Goal: Check status: Check status

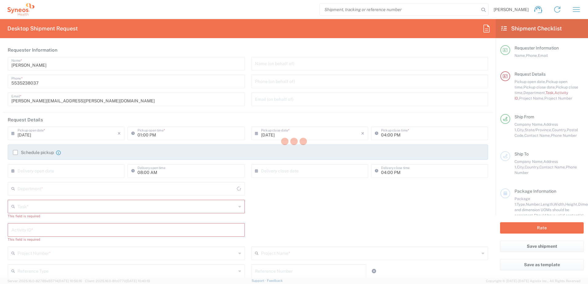
type input "Mexico State"
type input "Mexico"
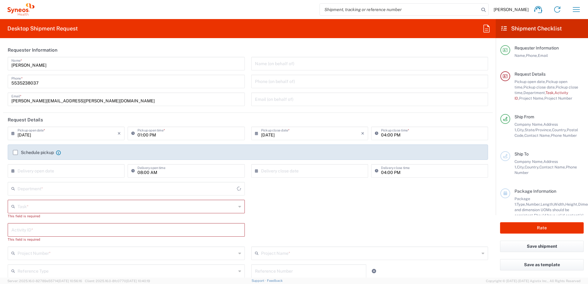
type input "4510"
click at [577, 11] on icon "button" at bounding box center [576, 10] width 10 height 10
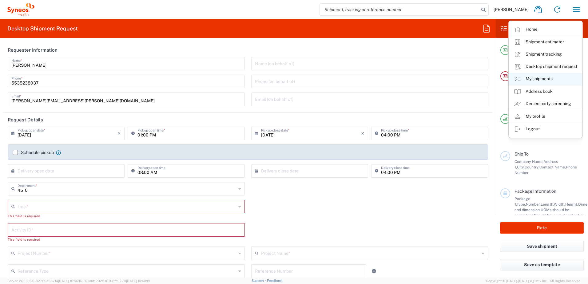
type input "INC Research Clin Svcs Mexico"
click at [539, 77] on link "My shipments" at bounding box center [545, 79] width 73 height 12
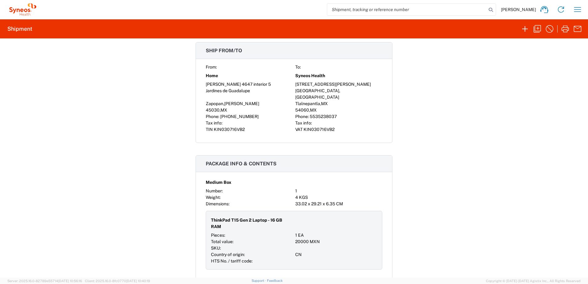
scroll to position [400, 0]
